Goal: Information Seeking & Learning: Learn about a topic

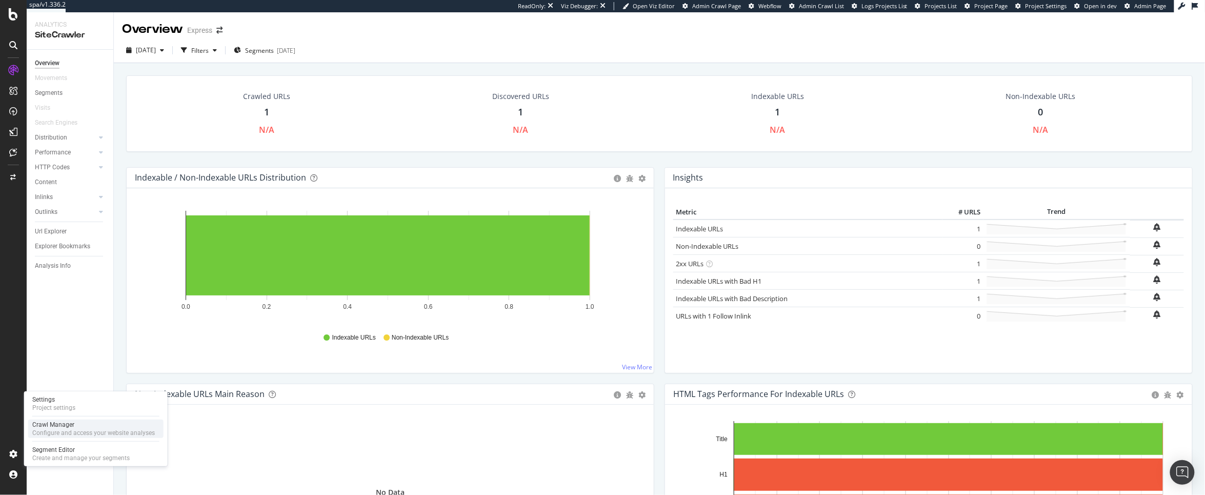
click at [66, 430] on div "Configure and access your website analyses" at bounding box center [93, 433] width 123 height 8
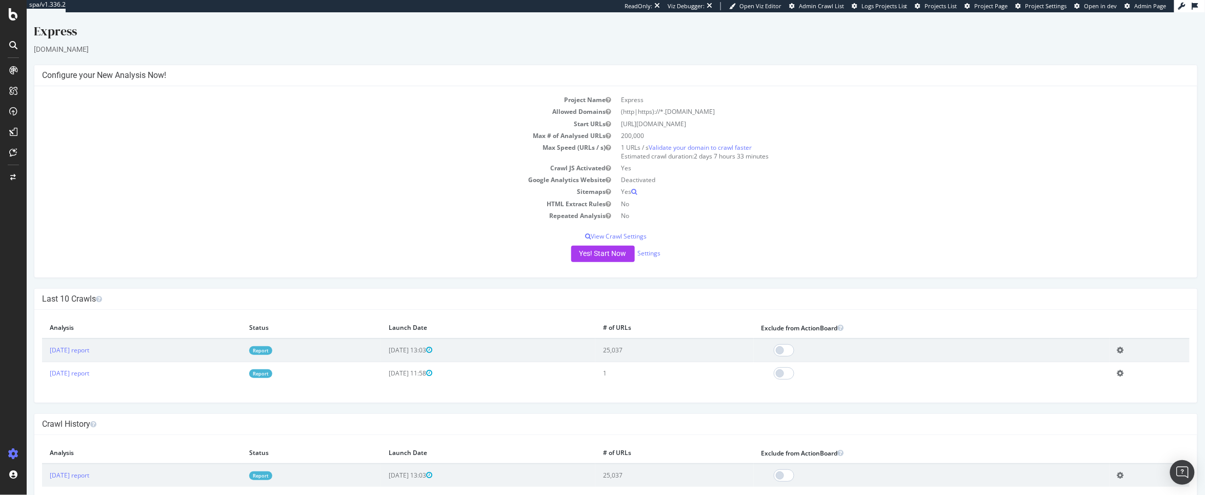
scroll to position [21, 0]
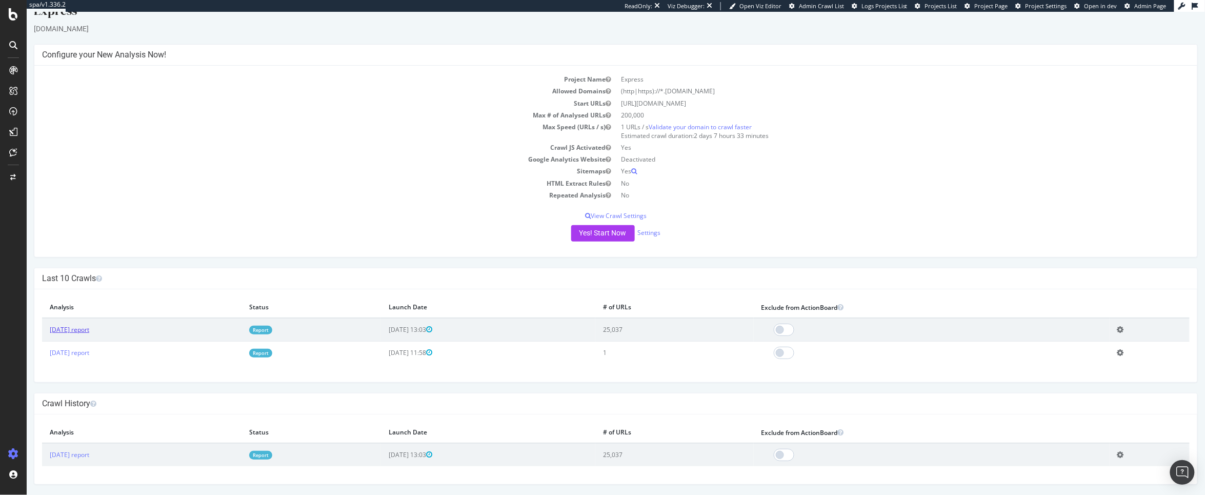
click at [78, 328] on link "[DATE] report" at bounding box center [68, 329] width 39 height 9
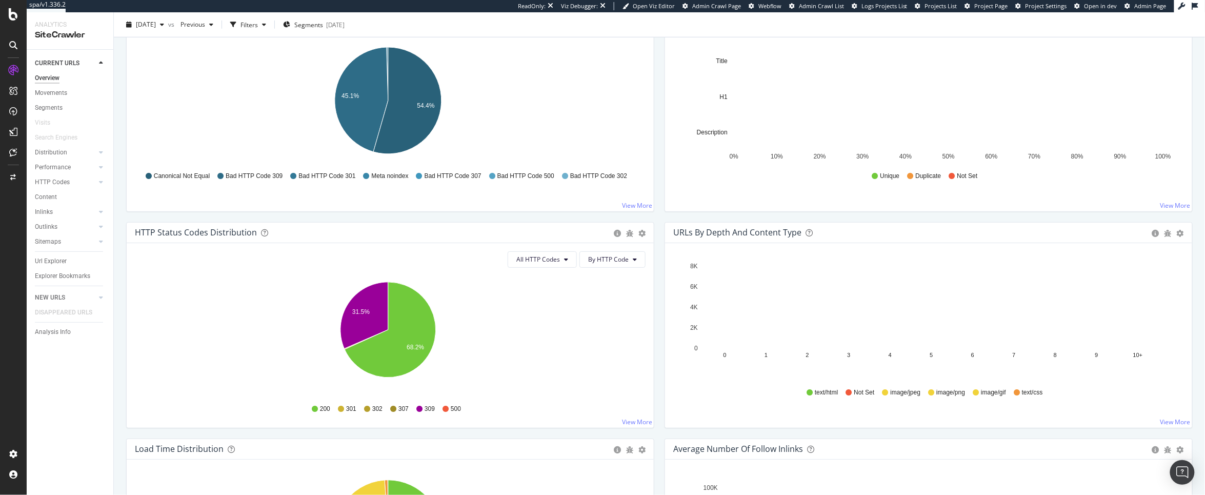
scroll to position [47, 0]
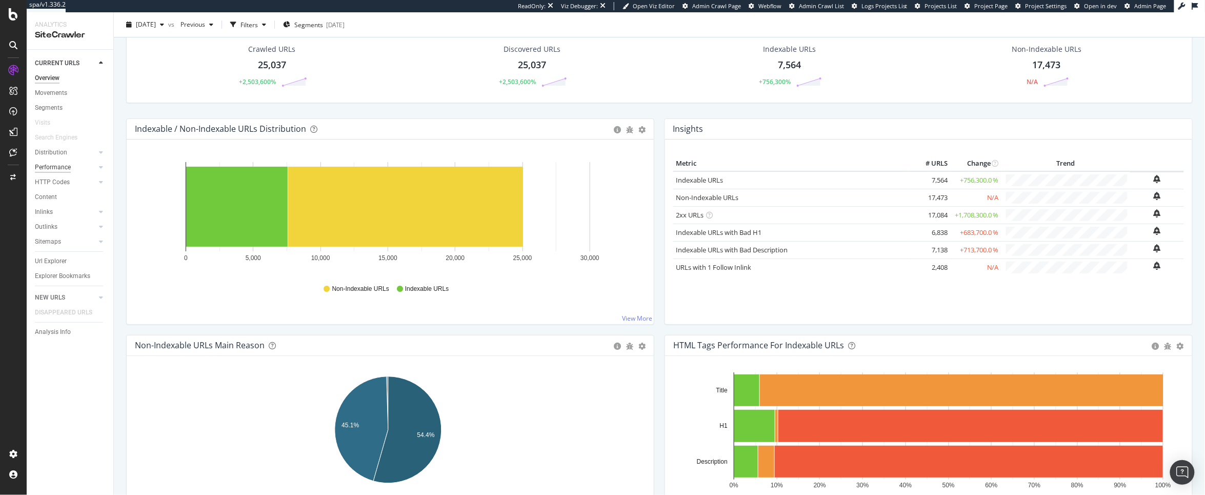
click at [68, 169] on div "Performance" at bounding box center [53, 167] width 36 height 11
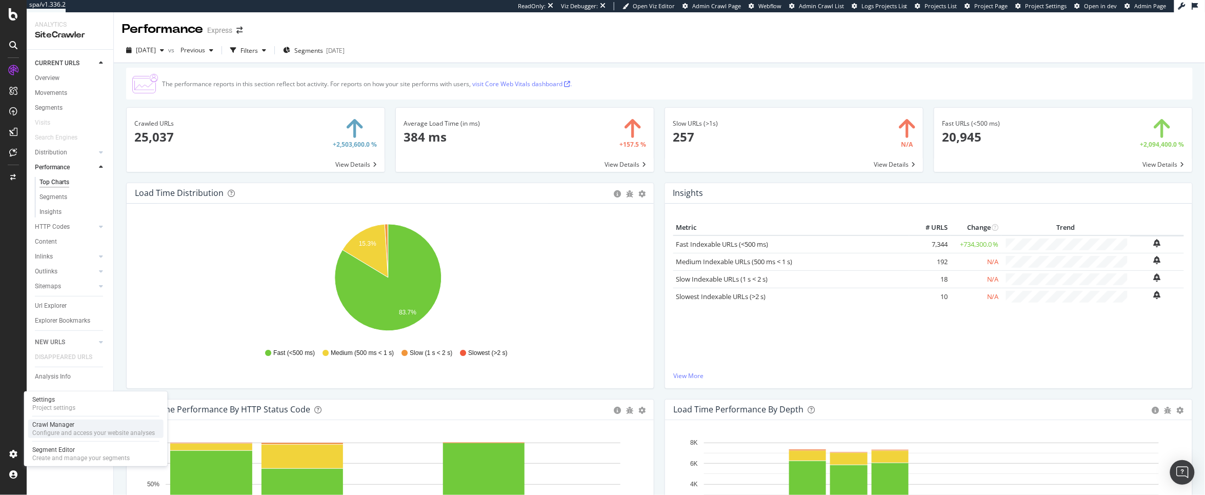
click at [80, 425] on div "Crawl Manager" at bounding box center [93, 424] width 123 height 8
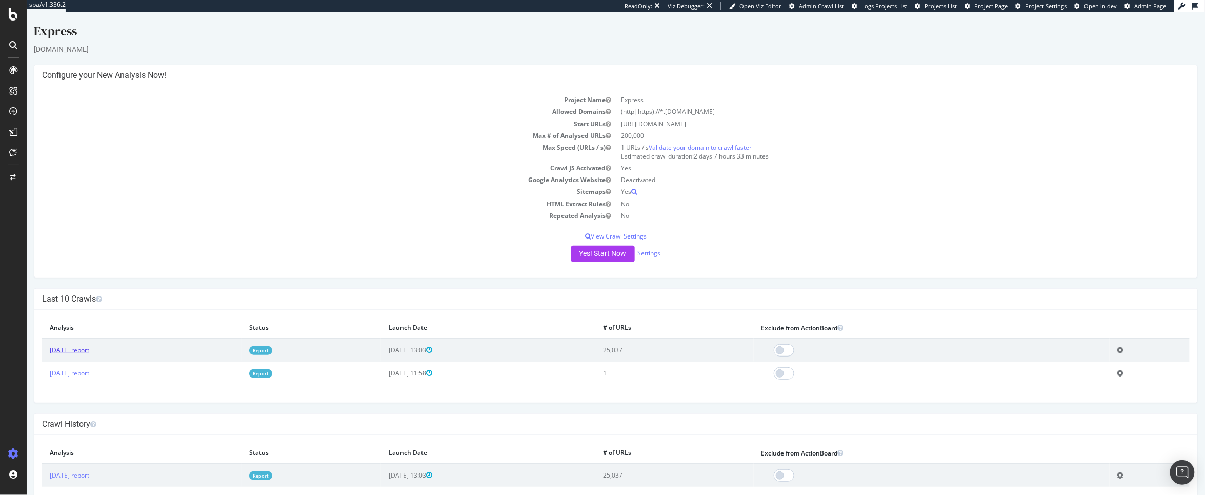
click at [62, 351] on link "[DATE] report" at bounding box center [68, 350] width 39 height 9
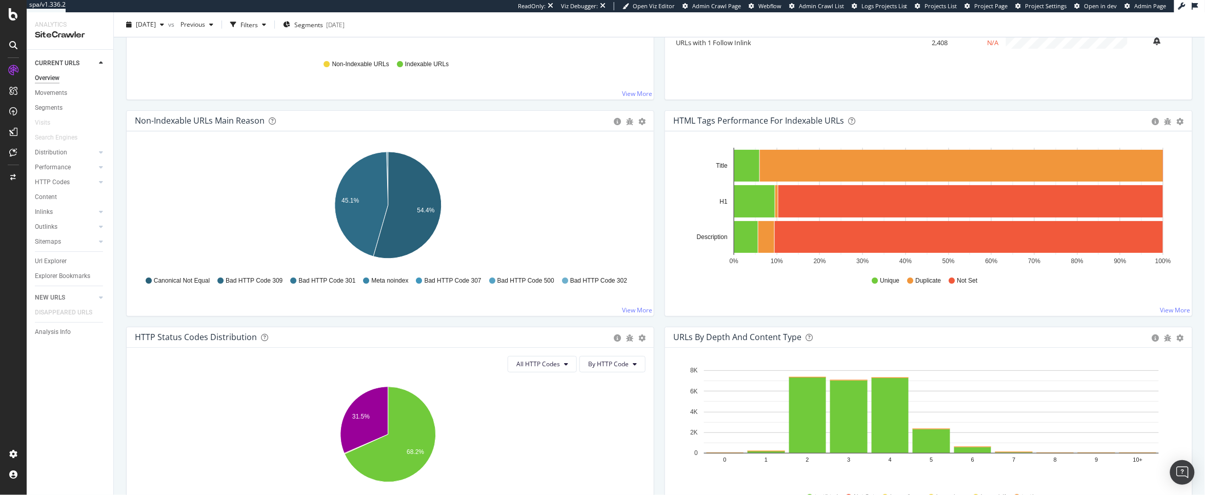
scroll to position [161, 0]
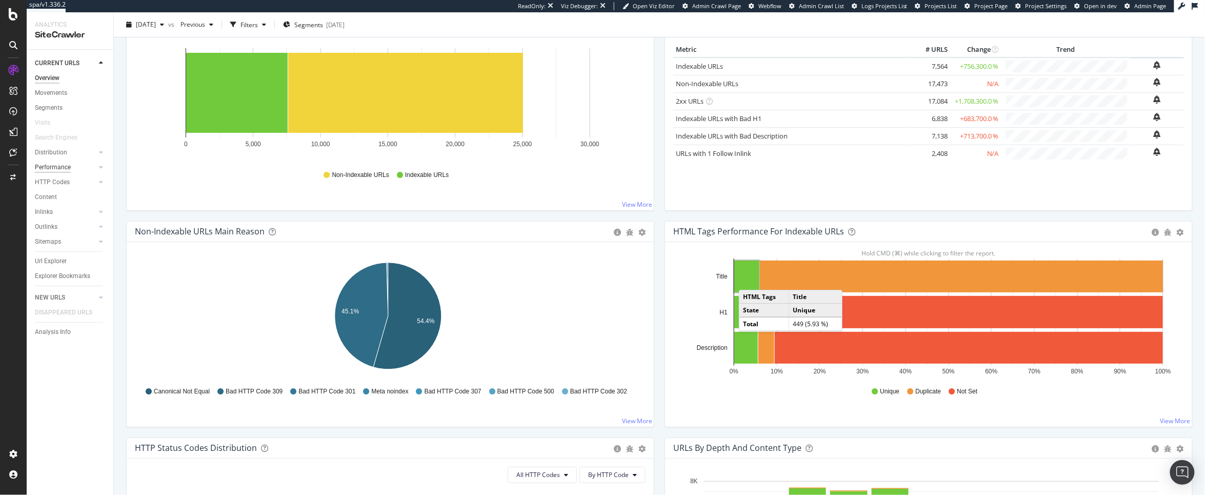
click at [54, 164] on div "Performance" at bounding box center [53, 167] width 36 height 11
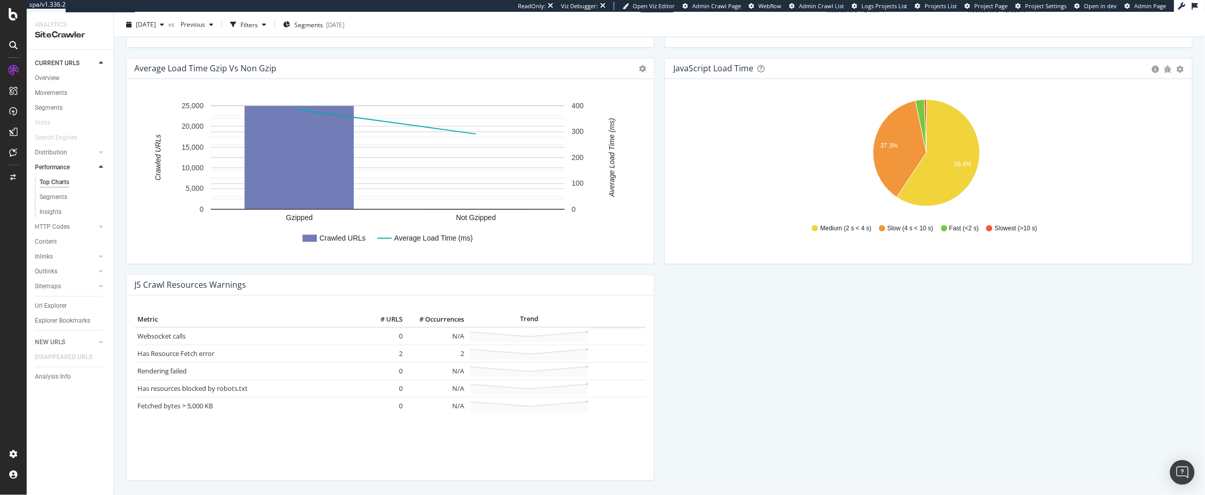
scroll to position [778, 0]
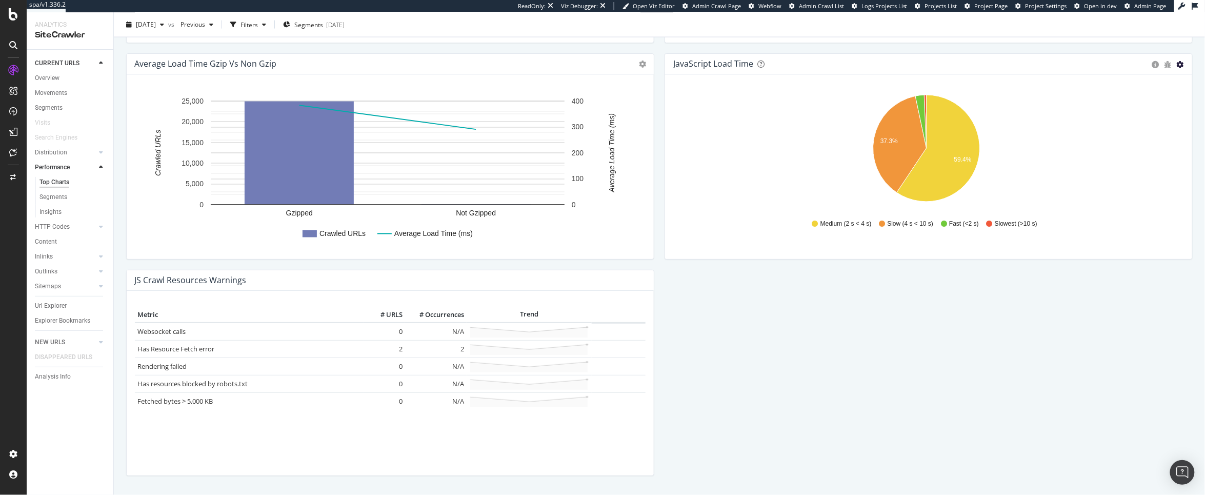
click at [1177, 66] on icon "gear" at bounding box center [1180, 64] width 7 height 7
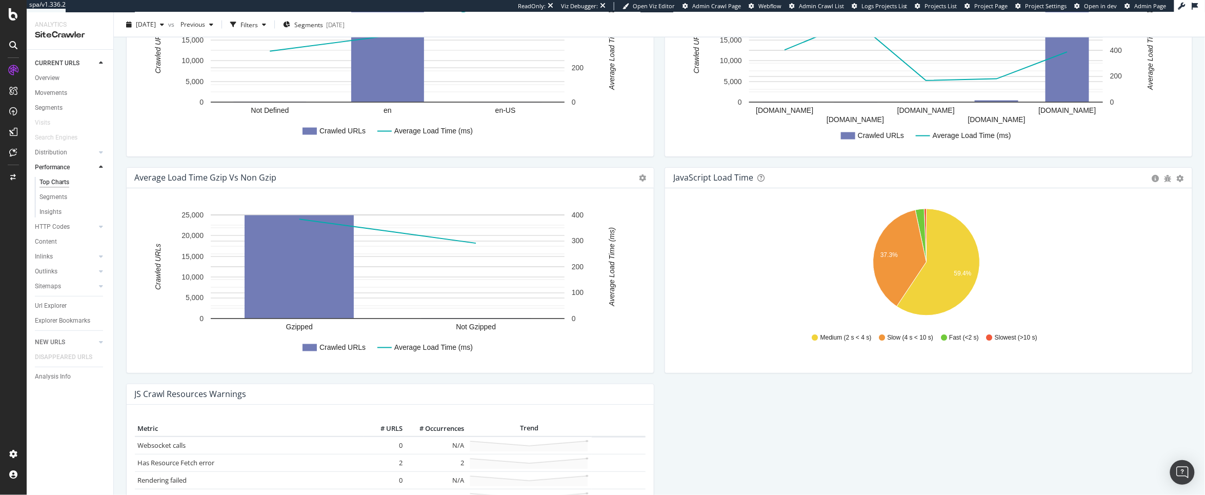
scroll to position [688, 0]
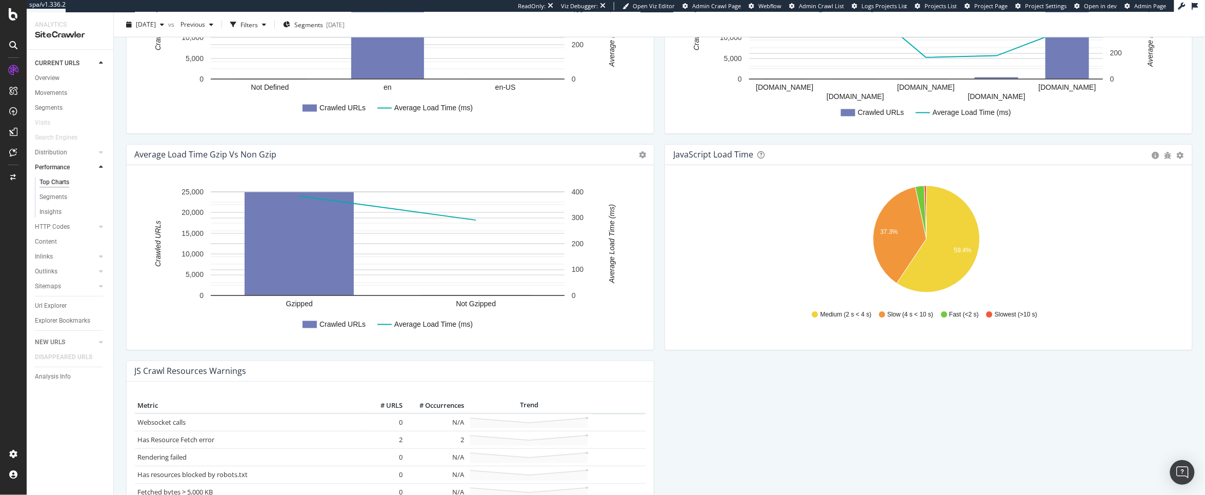
click at [1080, 220] on icon "37.3% 59.4%" at bounding box center [926, 241] width 506 height 119
click at [757, 157] on icon at bounding box center [760, 154] width 7 height 7
click at [759, 126] on link "video about the HTTP Codes and Performance sections of the report" at bounding box center [744, 118] width 114 height 17
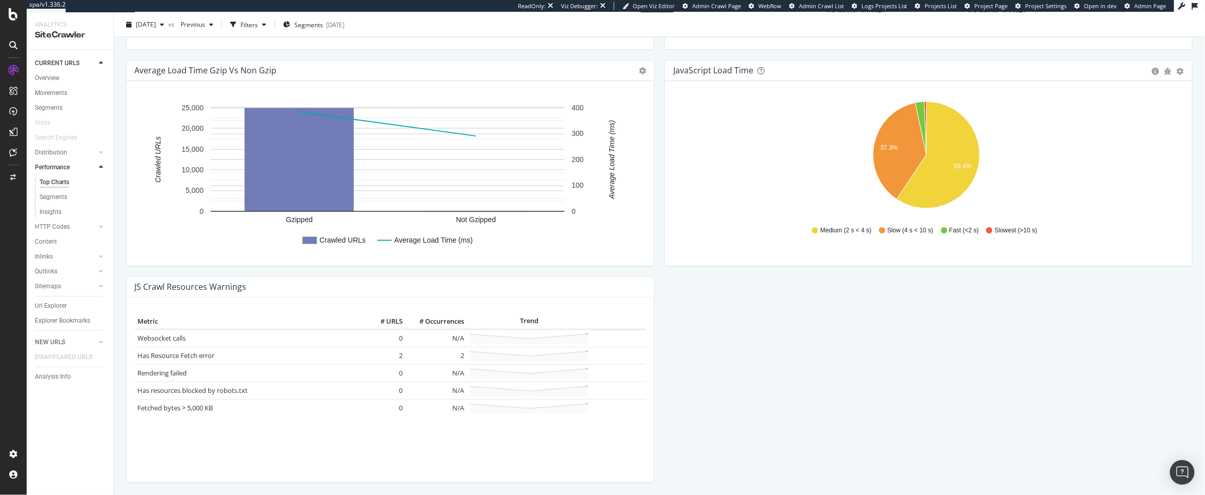
scroll to position [772, 0]
click at [51, 71] on div "Overview Movements Segments Visits Search Engines Distribution Top Charts Segme…" at bounding box center [74, 203] width 78 height 264
click at [51, 76] on div "Overview" at bounding box center [47, 78] width 25 height 11
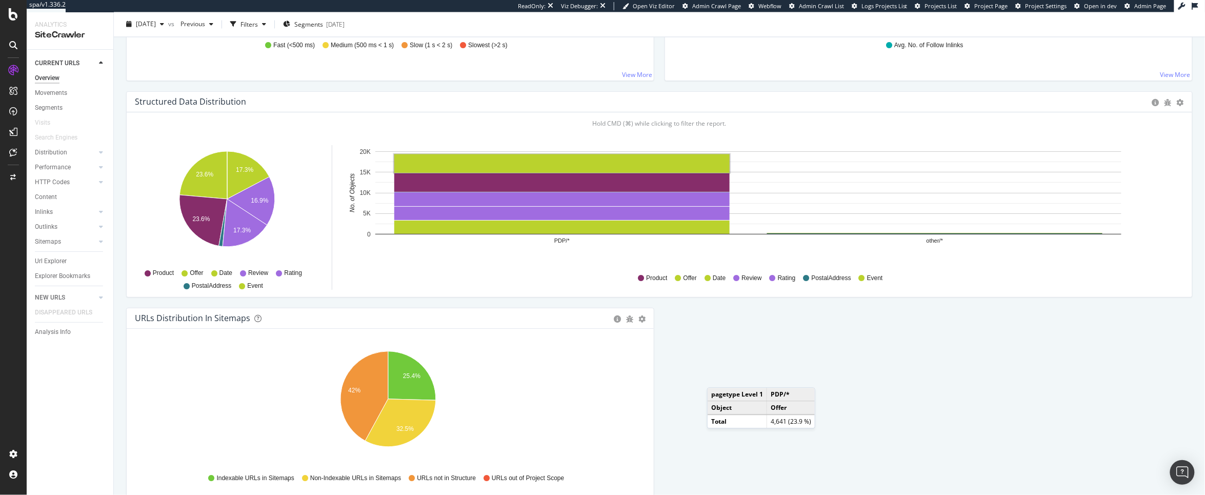
scroll to position [1007, 0]
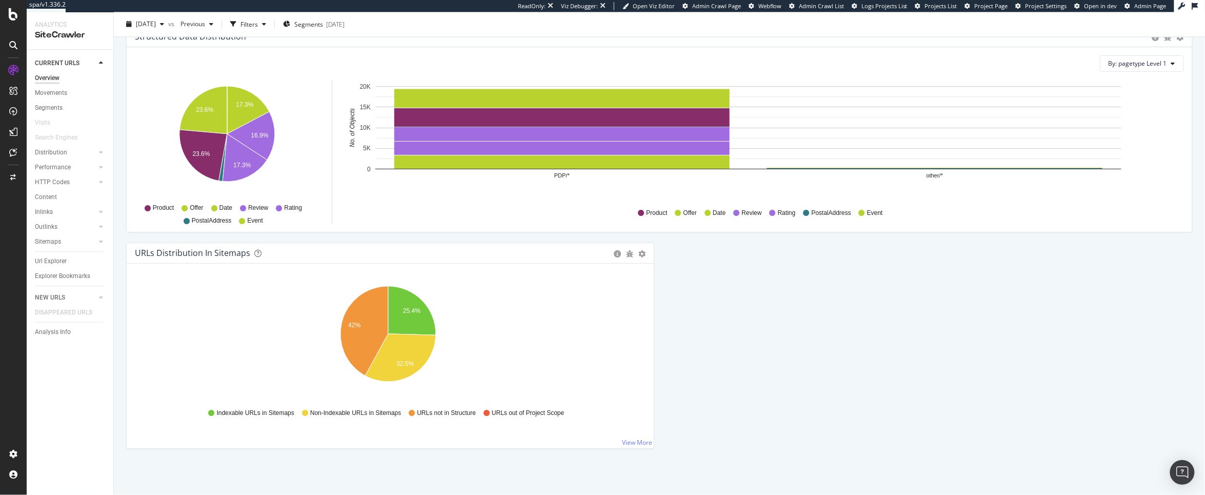
click at [54, 167] on div "Performance" at bounding box center [53, 167] width 36 height 11
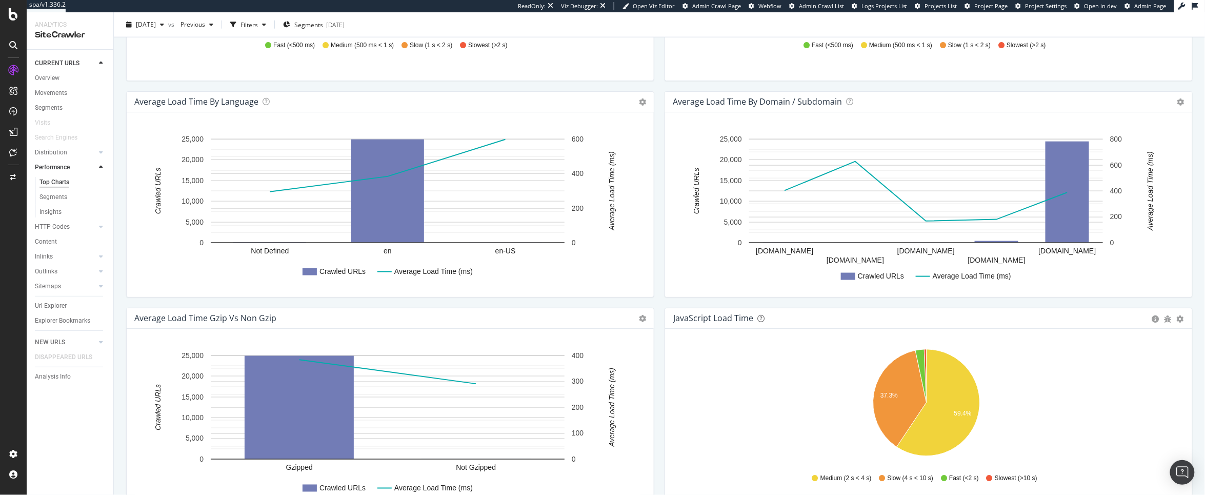
scroll to position [527, 0]
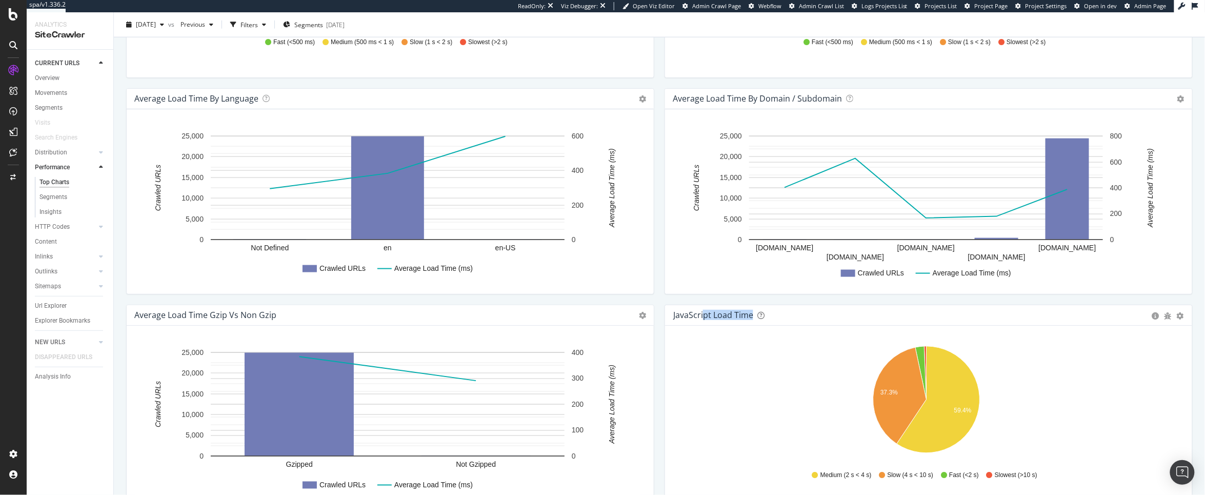
drag, startPoint x: 697, startPoint y: 317, endPoint x: 809, endPoint y: 338, distance: 113.2
click at [809, 338] on div "JavaScript Load Time Pie Table Export as CSV Hold CMD (⌘) while clicking to fil…" at bounding box center [929, 408] width 528 height 206
drag, startPoint x: 841, startPoint y: 317, endPoint x: 764, endPoint y: 329, distance: 78.3
click at [764, 329] on div "JavaScript Load Time Pie Table Export as CSV Hold CMD (⌘) while clicking to fil…" at bounding box center [929, 408] width 528 height 206
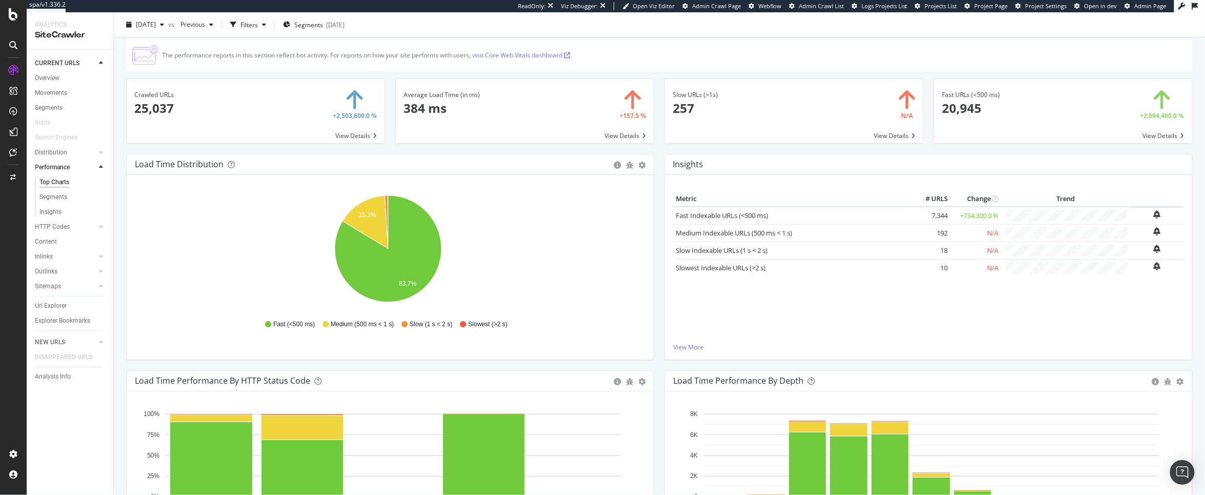
scroll to position [0, 0]
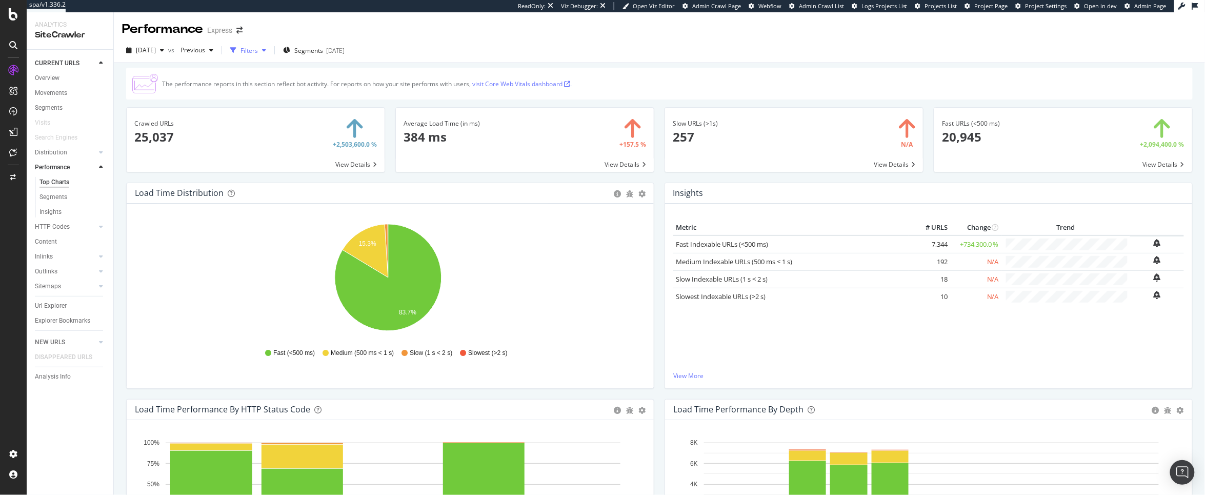
click at [270, 56] on div "Filters" at bounding box center [248, 50] width 44 height 15
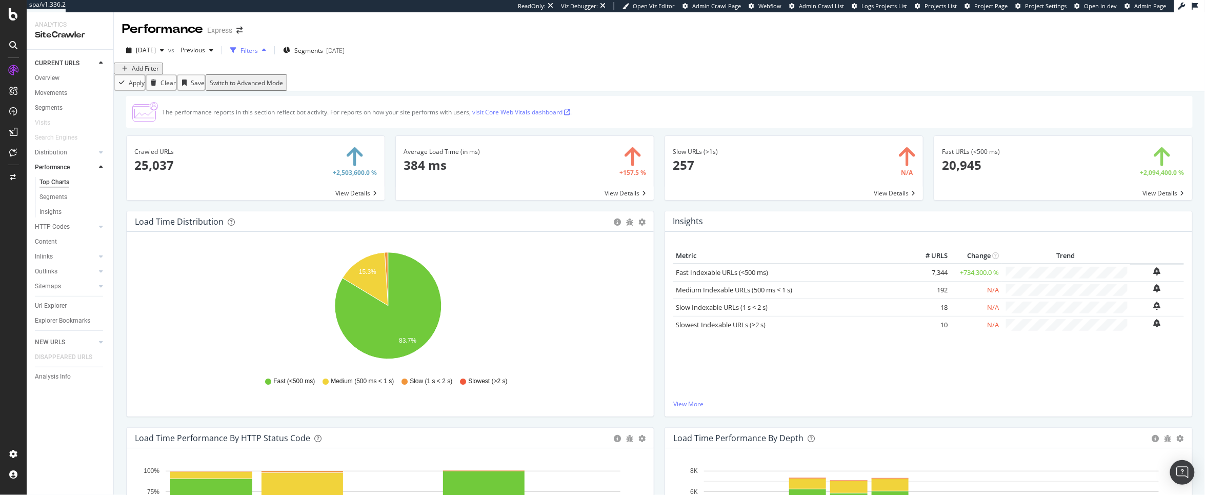
click at [258, 52] on div "Filters" at bounding box center [248, 50] width 17 height 9
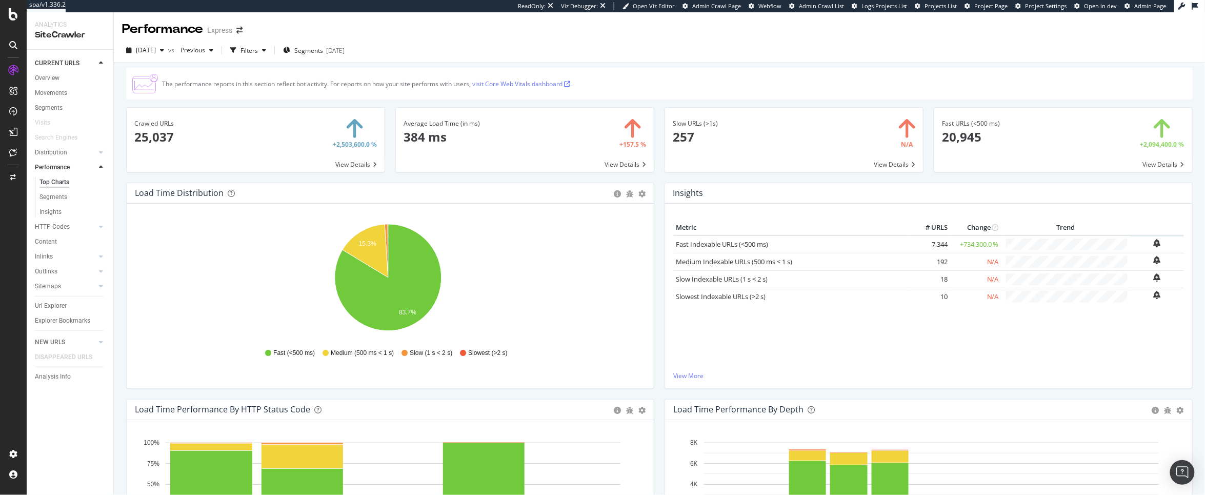
click at [620, 164] on span at bounding box center [525, 140] width 258 height 64
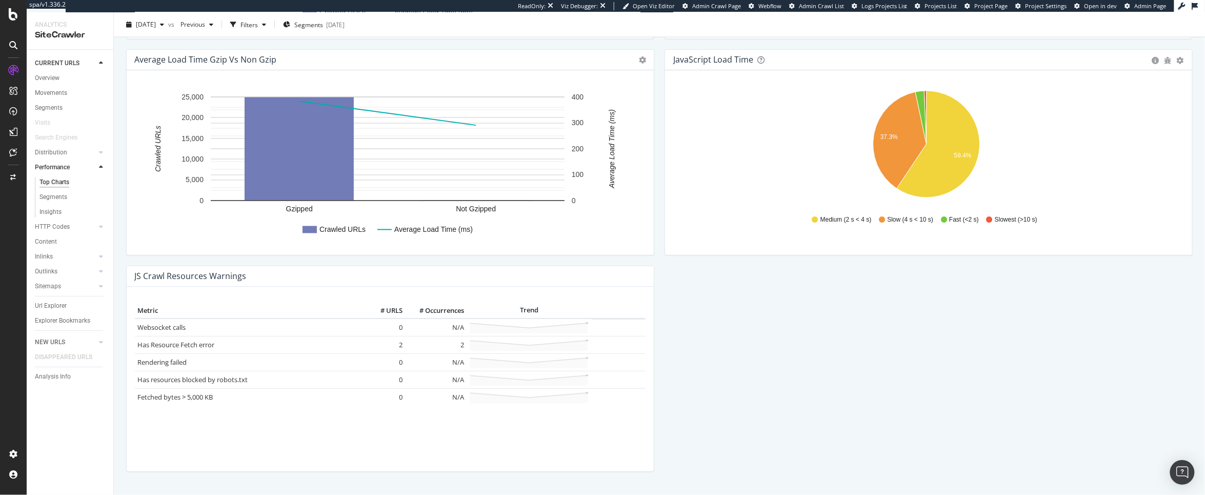
scroll to position [786, 0]
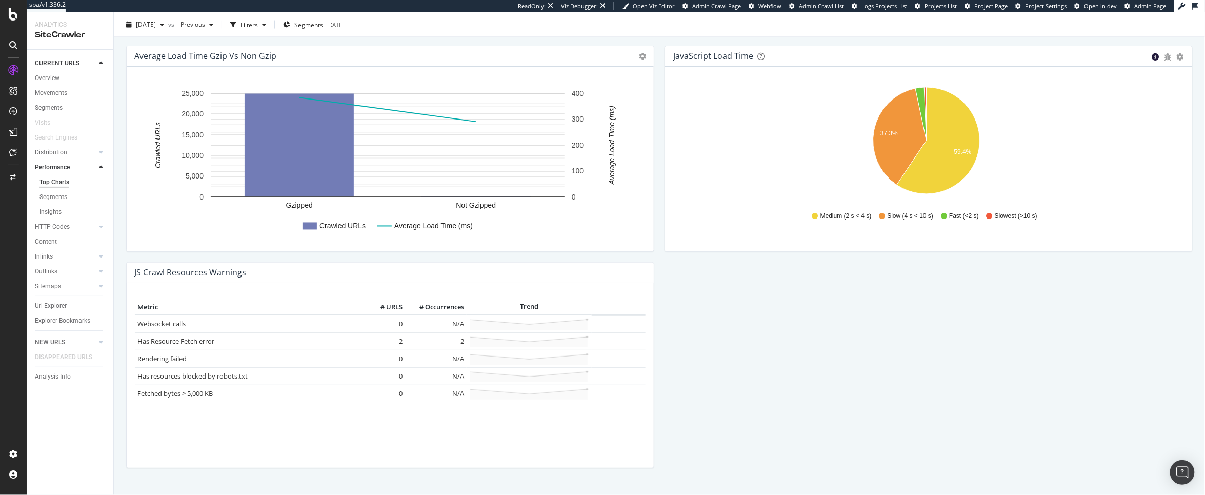
click at [1152, 56] on icon "circle-info" at bounding box center [1155, 56] width 7 height 7
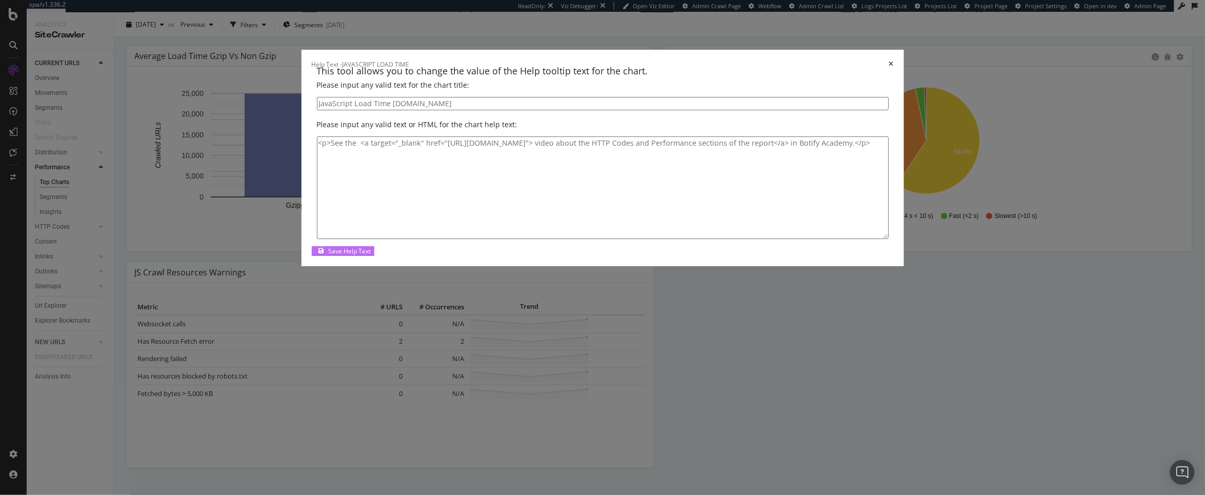
click at [371, 255] on div "Save Help Text" at bounding box center [350, 251] width 43 height 9
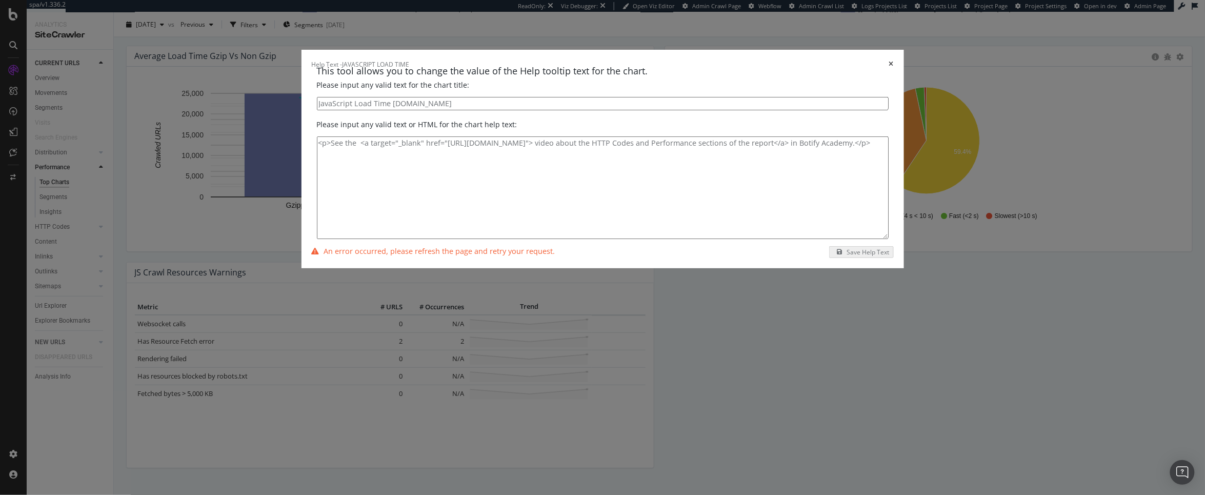
click at [552, 111] on input "JavaScript Load Time [DOMAIN_NAME]" at bounding box center [603, 104] width 572 height 14
type input "JavaScript Load Time Express"
click at [617, 239] on textarea "<p>See the <a target="_blank" href="[URL][DOMAIN_NAME]"> video about the HTTP C…" at bounding box center [603, 187] width 572 height 103
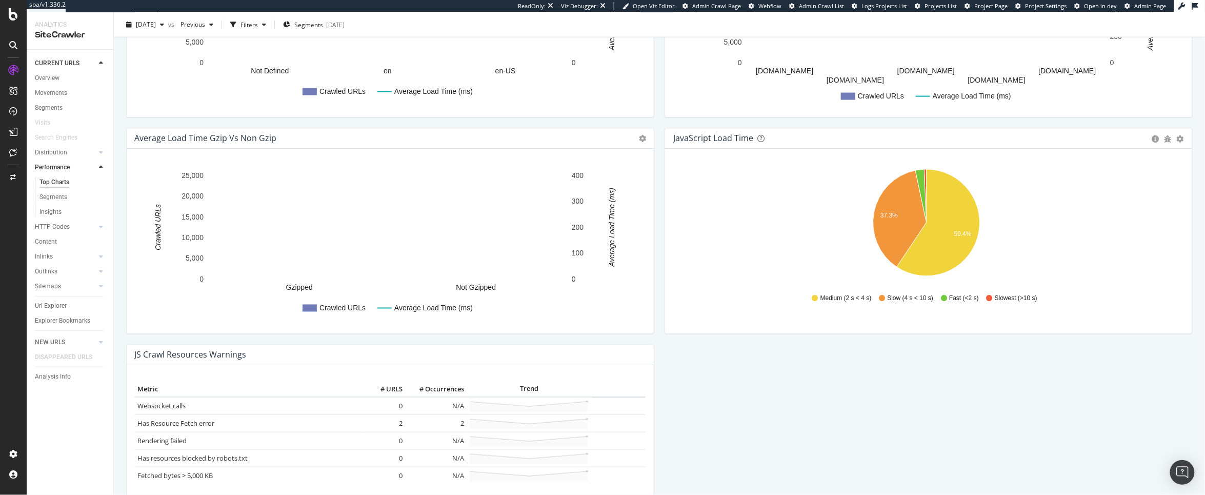
scroll to position [701, 0]
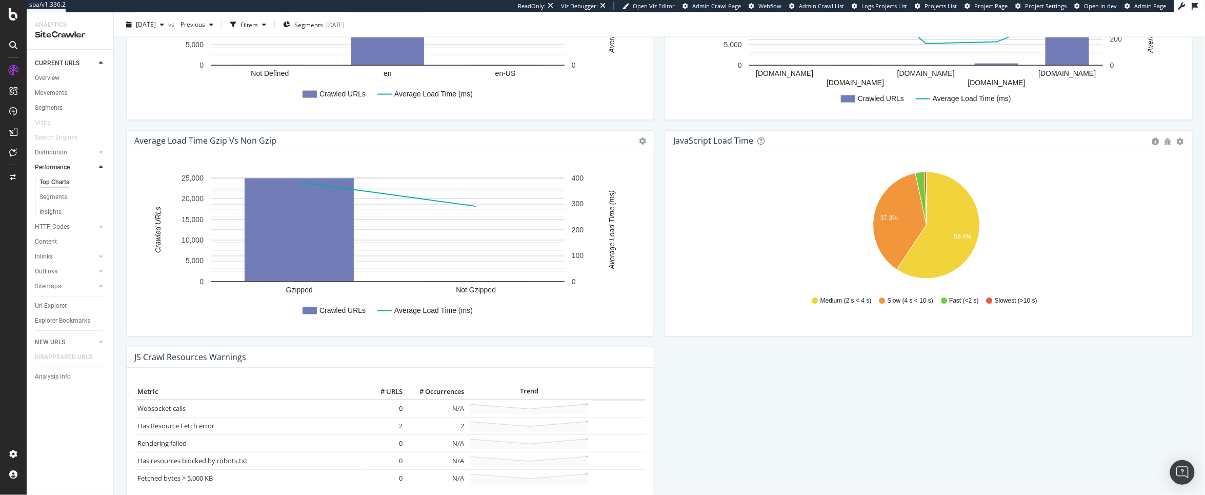
click at [688, 144] on div "JavaScript Load Time" at bounding box center [713, 140] width 80 height 10
click at [1165, 140] on icon "bug" at bounding box center [1168, 141] width 7 height 7
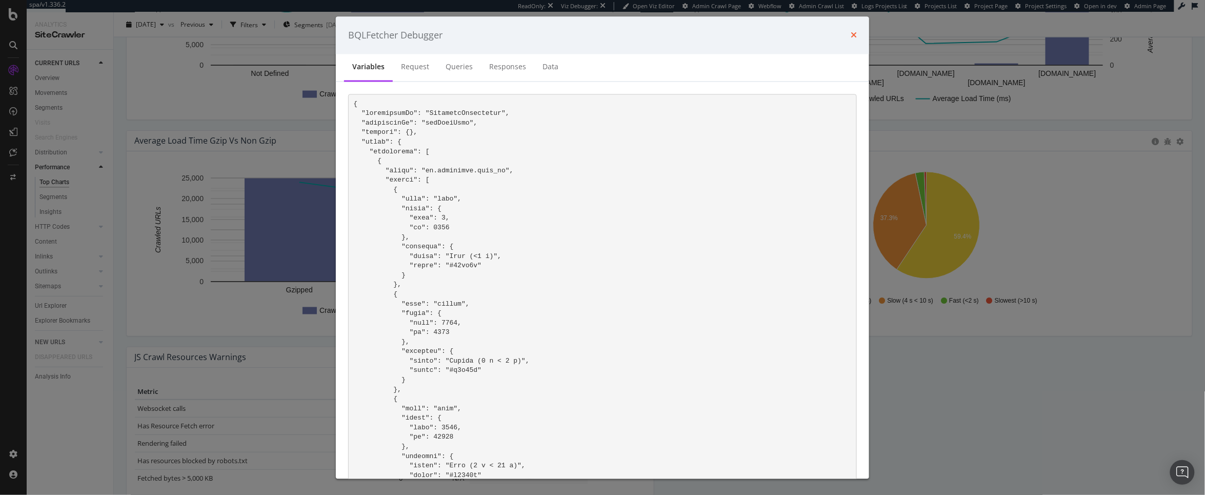
click at [853, 35] on icon "times" at bounding box center [854, 35] width 6 height 8
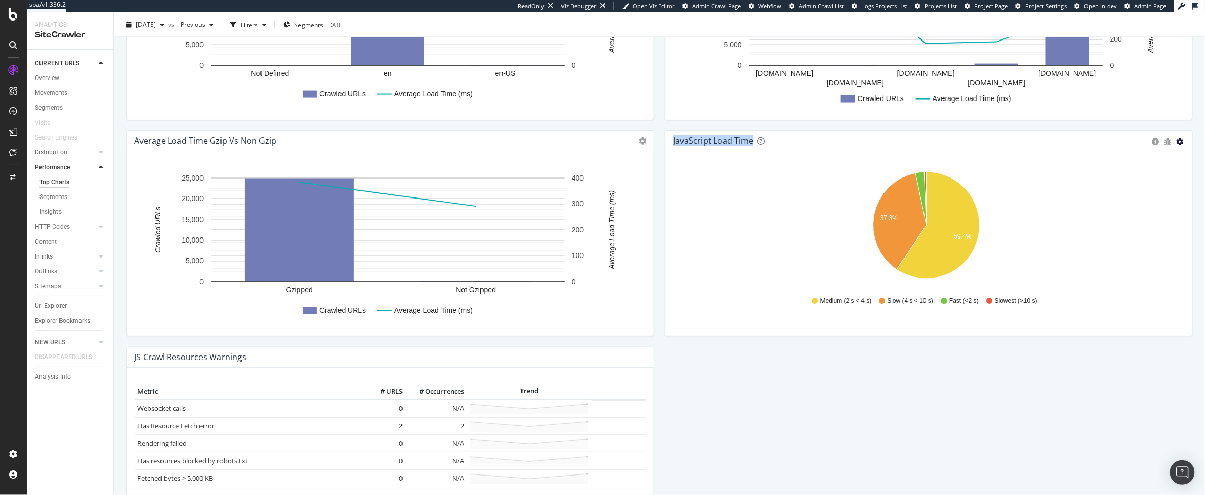
click at [1177, 138] on icon "gear" at bounding box center [1180, 141] width 7 height 7
click at [1054, 146] on div "JavaScript Load Time" at bounding box center [910, 140] width 474 height 10
click at [1046, 146] on div "JavaScript Load Time" at bounding box center [910, 140] width 474 height 10
click at [1152, 142] on icon "circle-info" at bounding box center [1155, 141] width 7 height 7
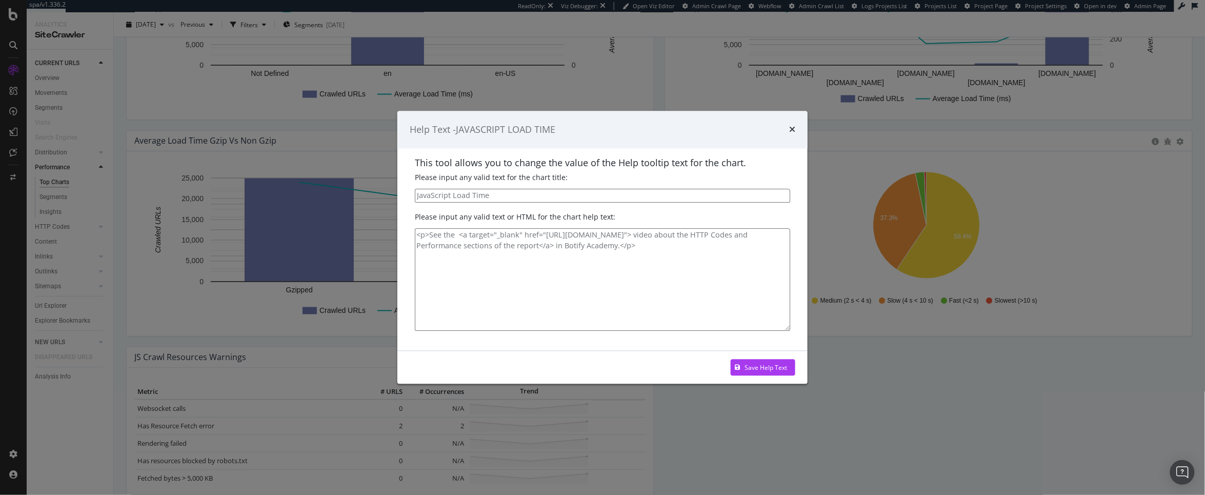
drag, startPoint x: 414, startPoint y: 197, endPoint x: 466, endPoint y: 218, distance: 55.4
click at [415, 197] on input "JavaScript Load Time" at bounding box center [602, 196] width 375 height 14
type input "Express JavaScript Load Time"
click at [754, 371] on div "Save Help Text" at bounding box center [766, 367] width 43 height 9
click at [796, 129] on div "Help Text - JAVASCRIPT LOAD TIME" at bounding box center [602, 130] width 410 height 38
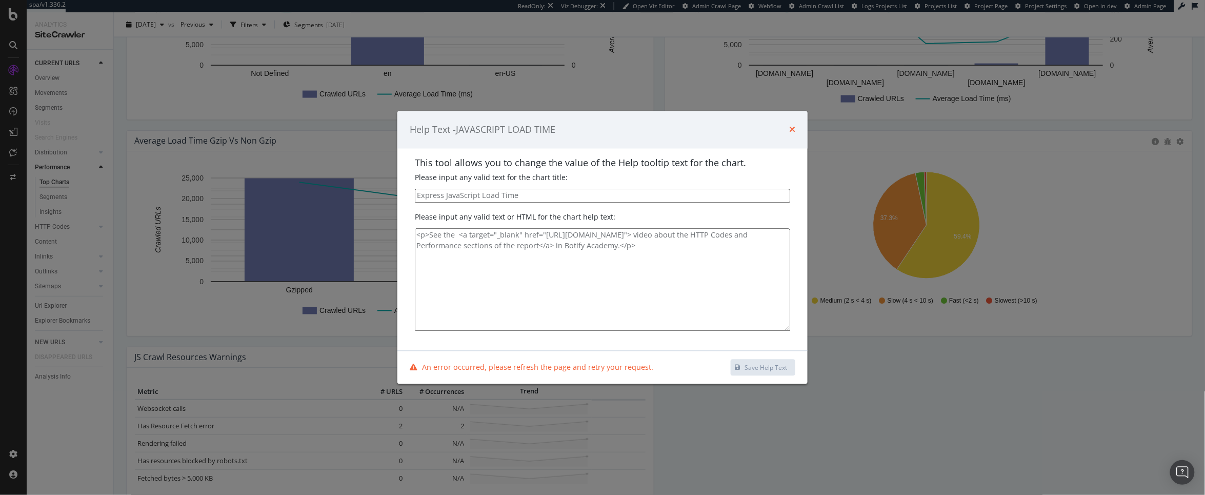
click at [792, 129] on icon "times" at bounding box center [792, 130] width 6 height 8
